Goal: Information Seeking & Learning: Learn about a topic

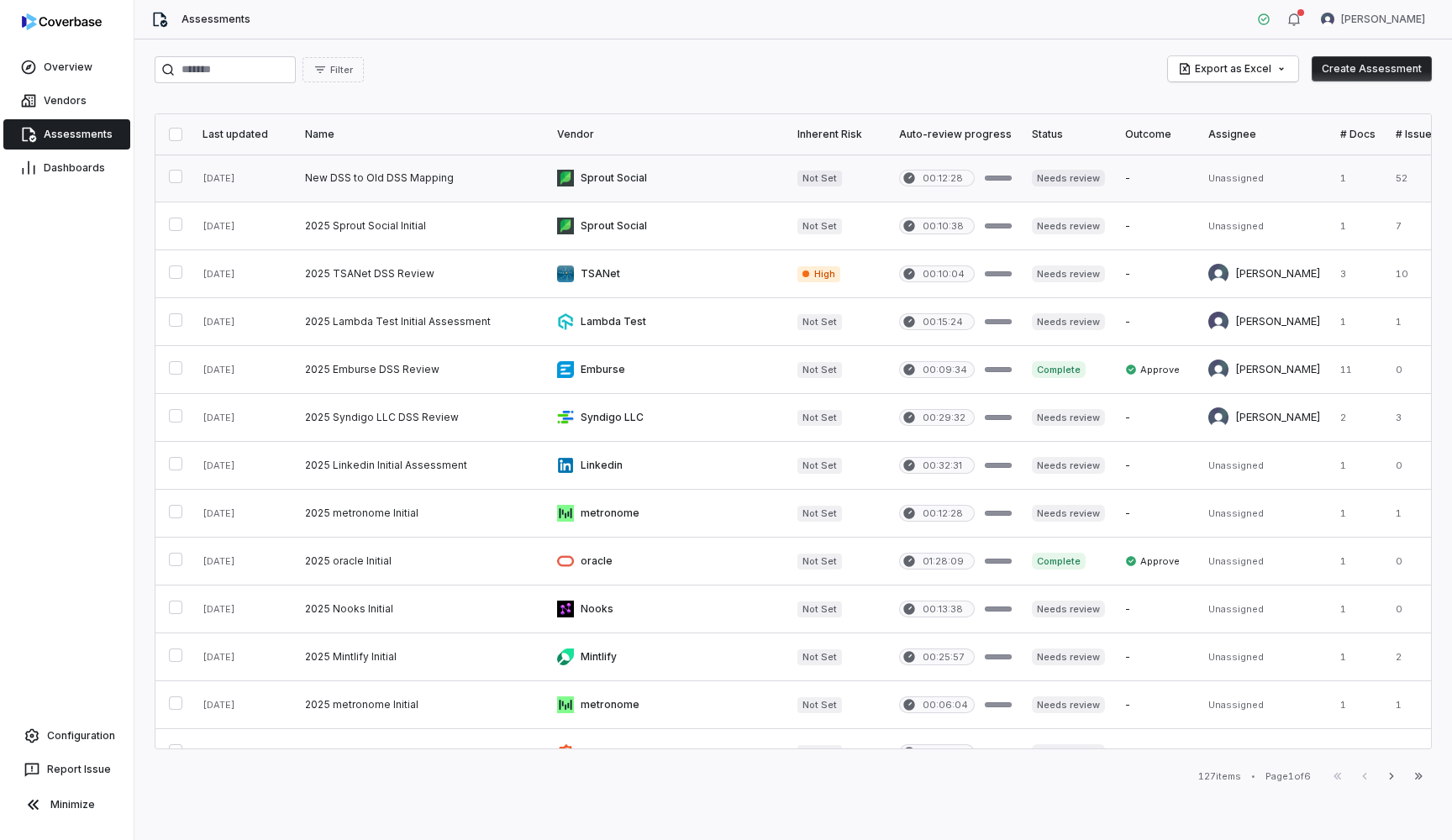
click at [379, 183] on link at bounding box center [420, 178] width 252 height 47
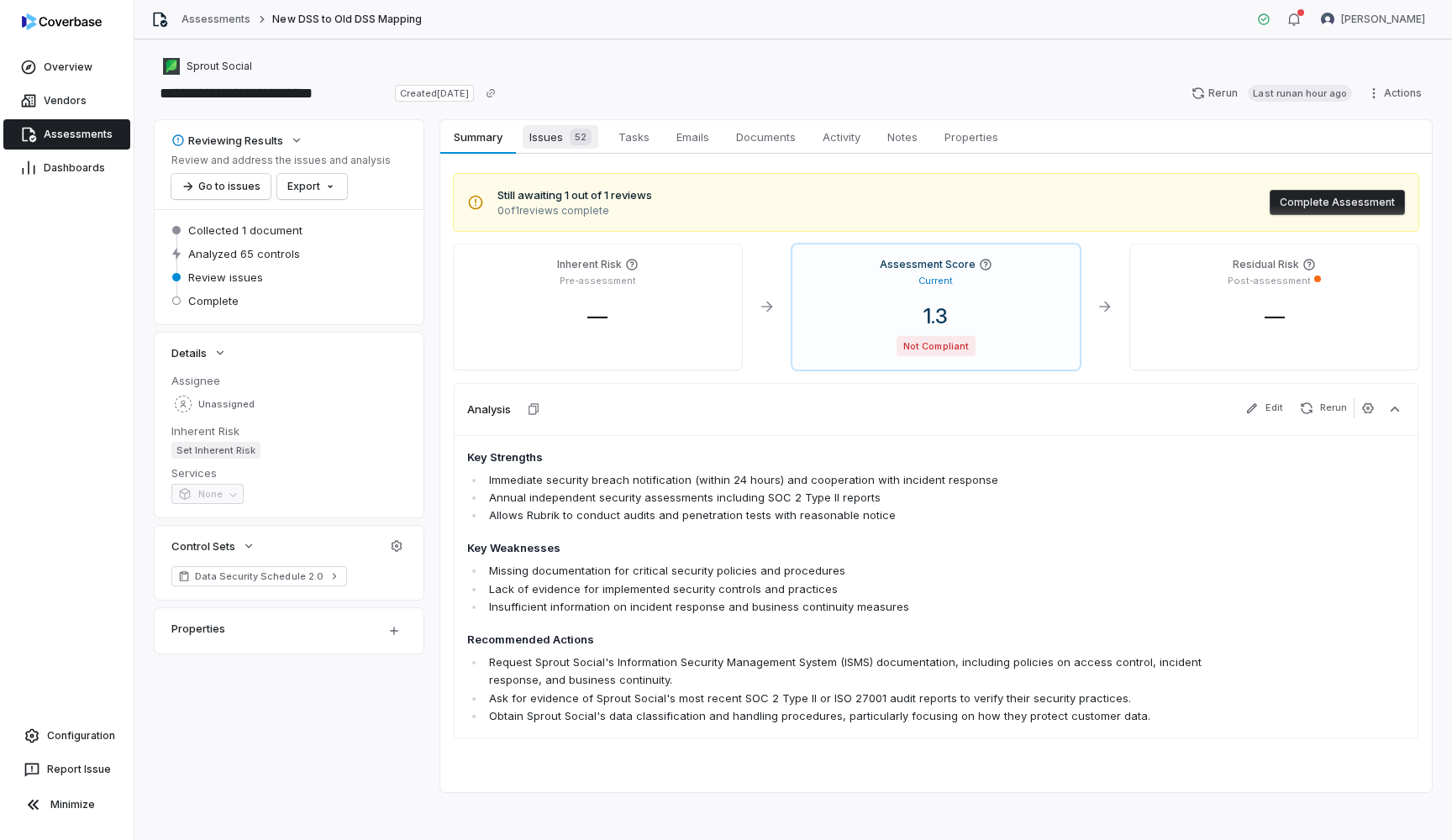
click at [562, 136] on span "Issues 52" at bounding box center [560, 137] width 76 height 24
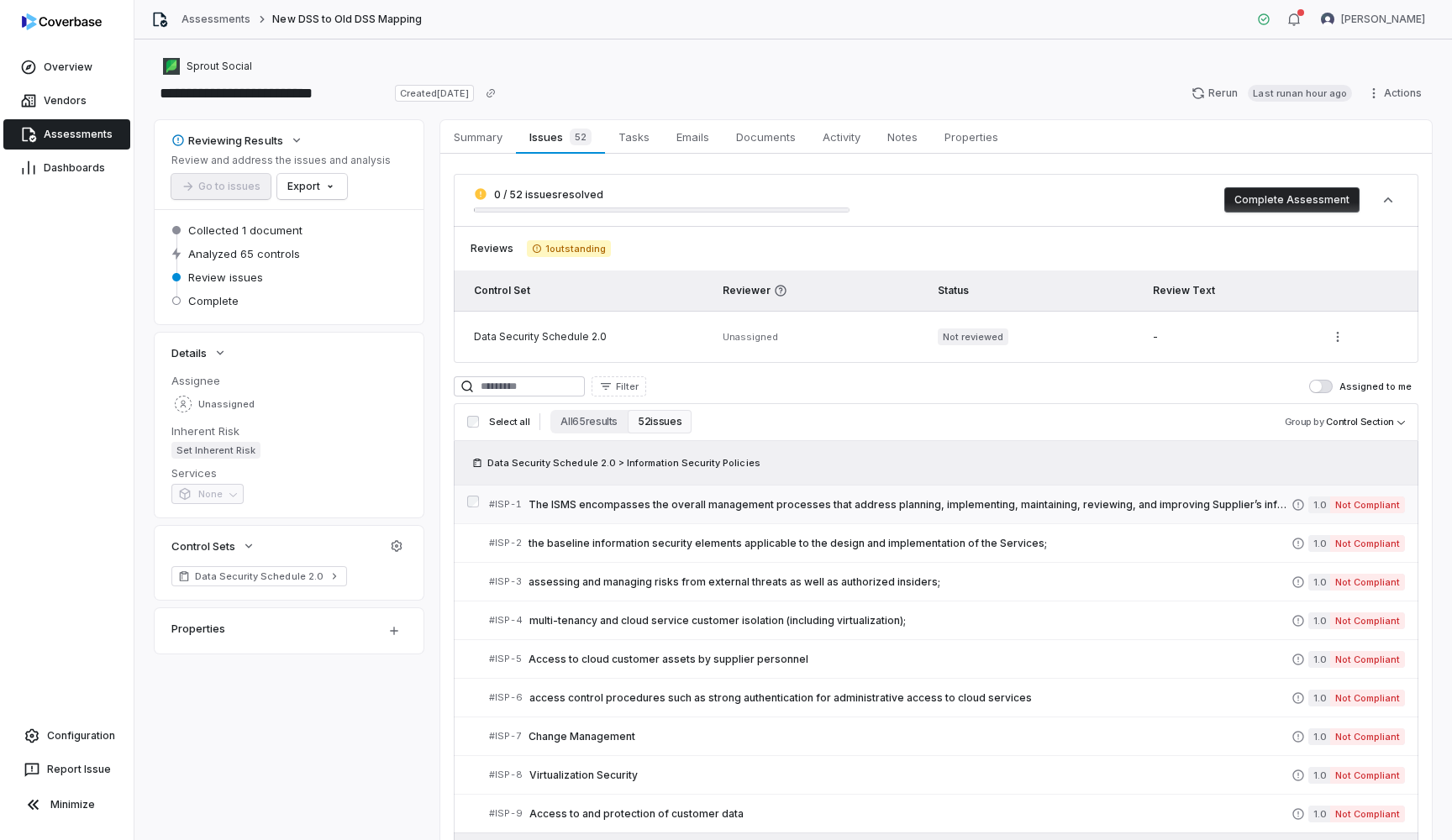
click at [708, 509] on span "The ISMS encompasses the overall management processes that address planning, im…" at bounding box center [909, 505] width 763 height 13
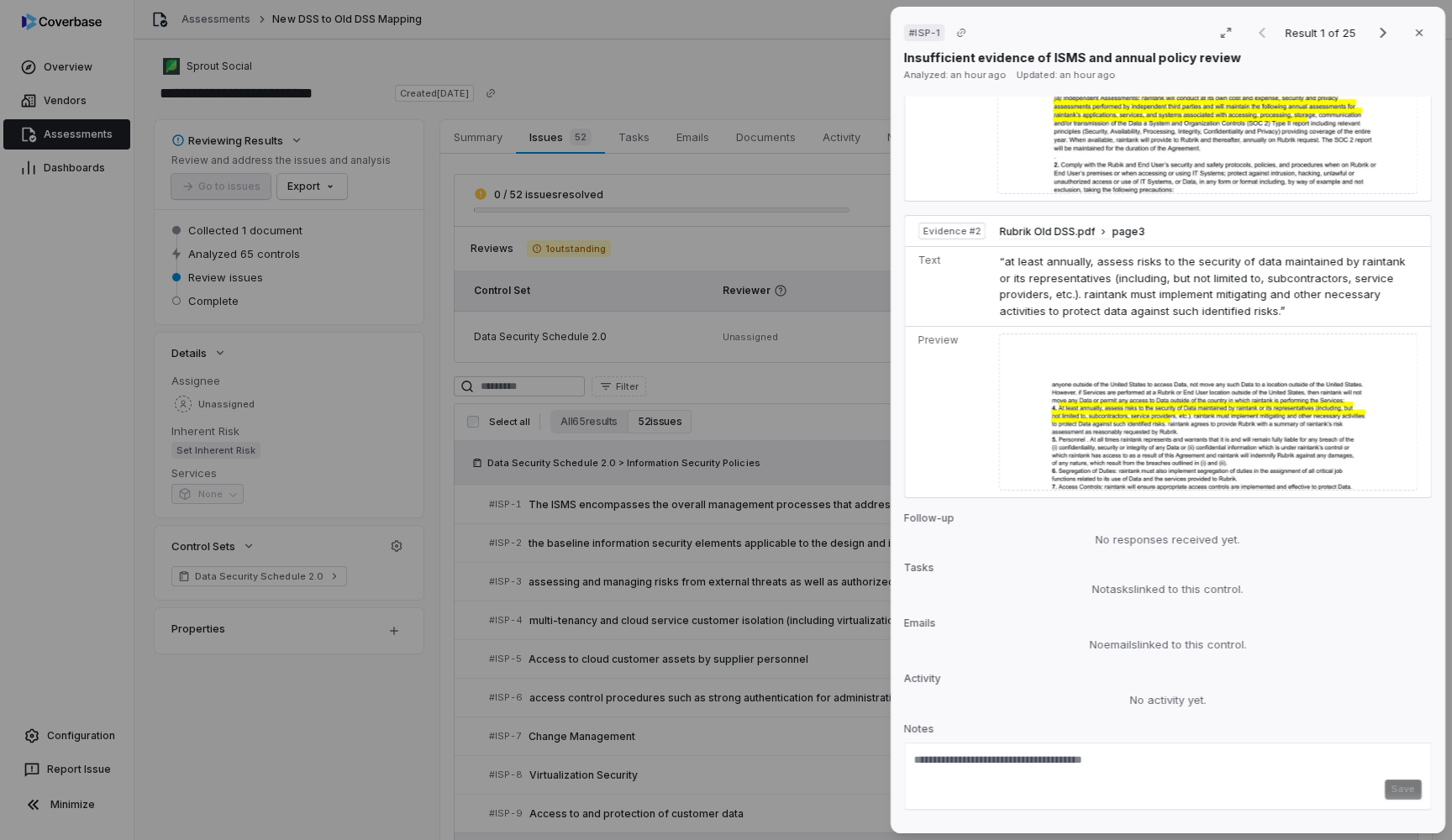
scroll to position [964, 0]
click at [1421, 33] on icon "button" at bounding box center [1419, 32] width 13 height 13
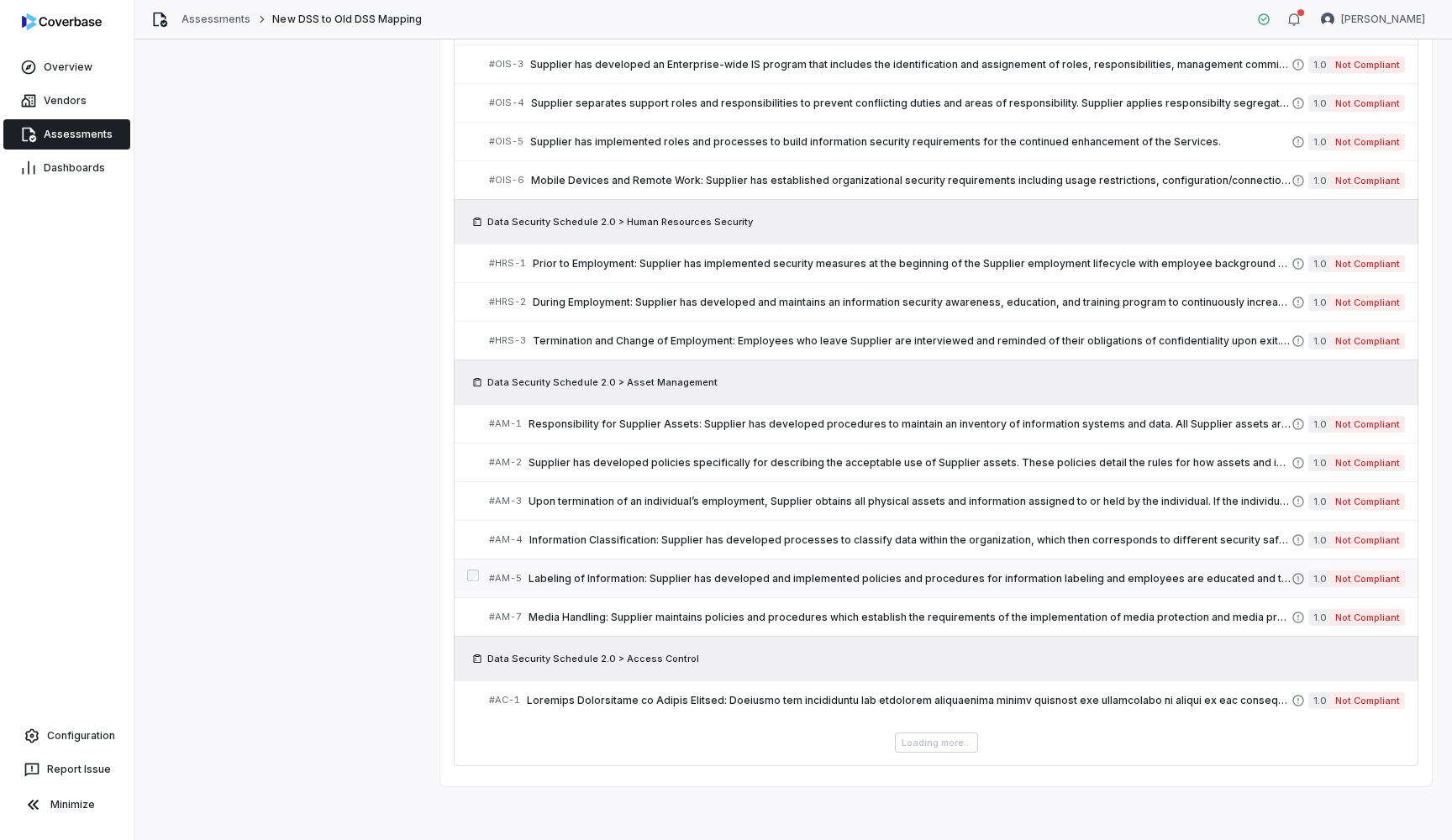
scroll to position [910, 0]
